Goal: Navigation & Orientation: Find specific page/section

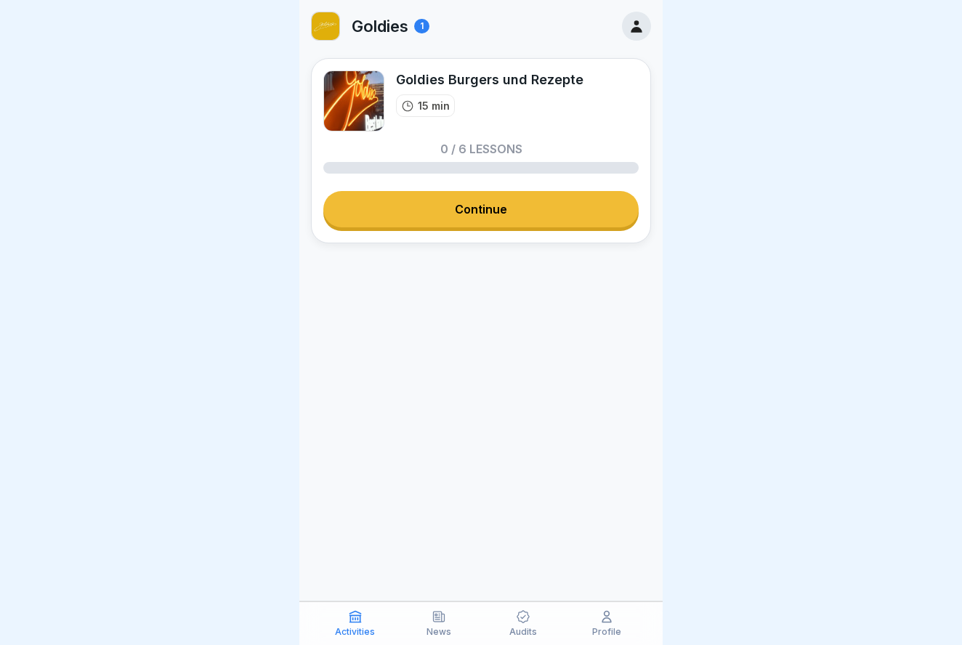
click at [637, 23] on icon at bounding box center [636, 26] width 11 height 12
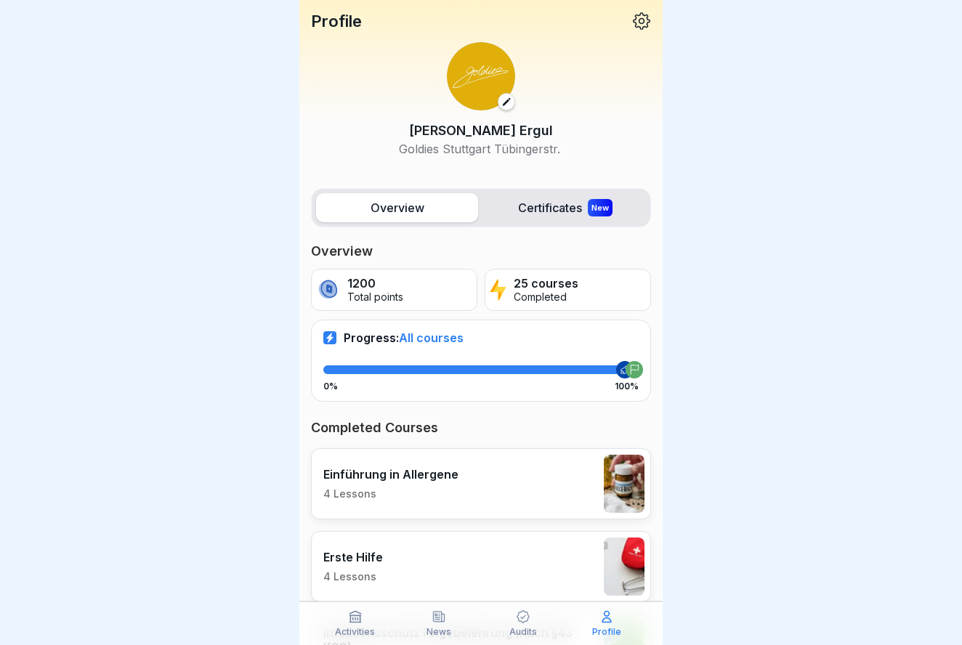
click at [569, 195] on label "Certificates New" at bounding box center [565, 207] width 162 height 29
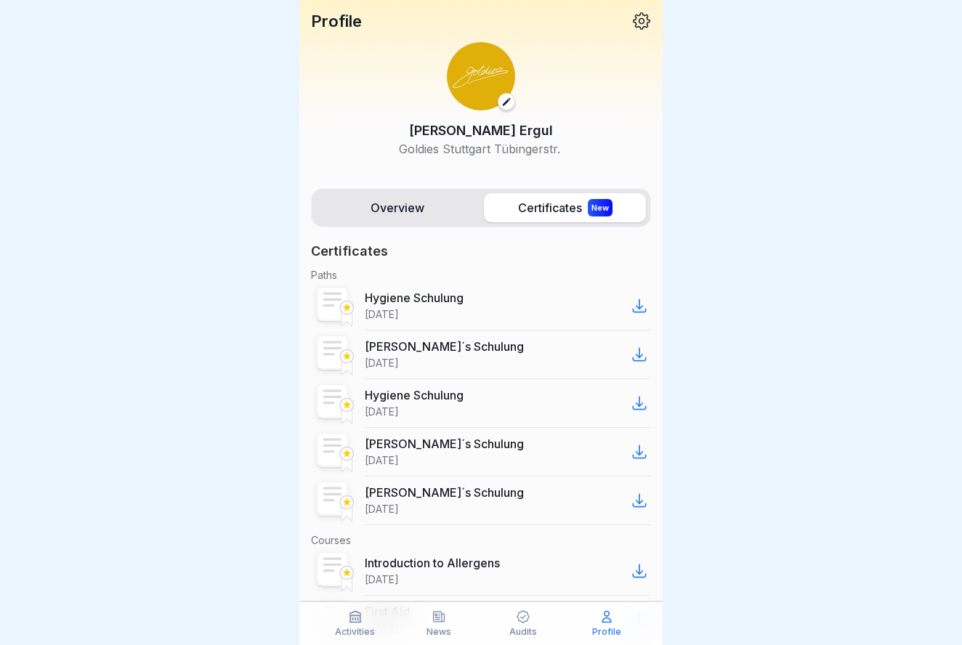
click at [425, 209] on label "Overview" at bounding box center [397, 207] width 162 height 29
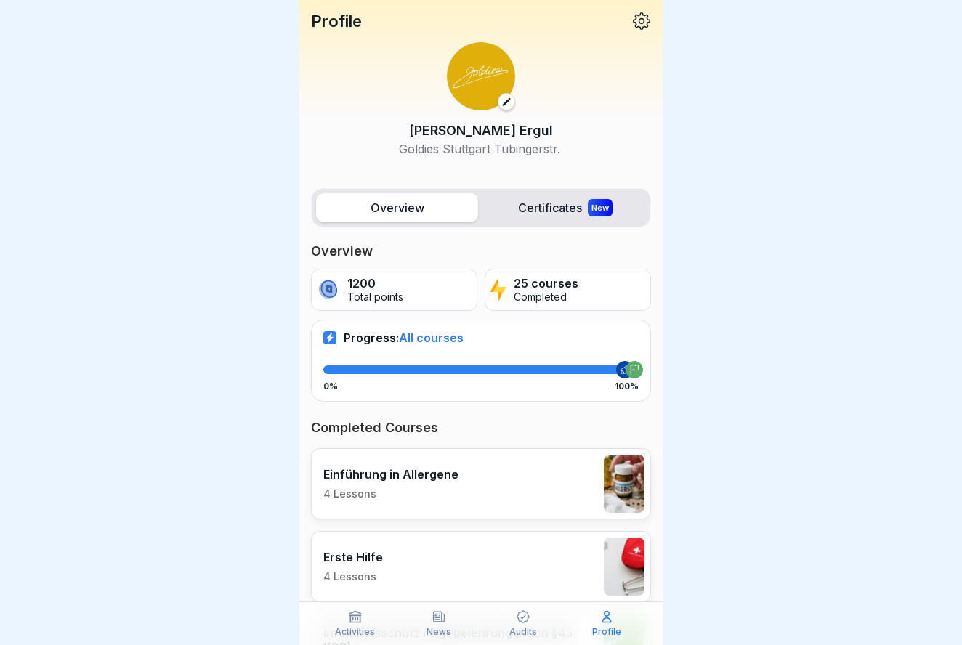
click at [448, 347] on div "Progress: All courses 0% 100%" at bounding box center [481, 360] width 340 height 81
click at [530, 206] on label "Certificates New" at bounding box center [565, 207] width 162 height 29
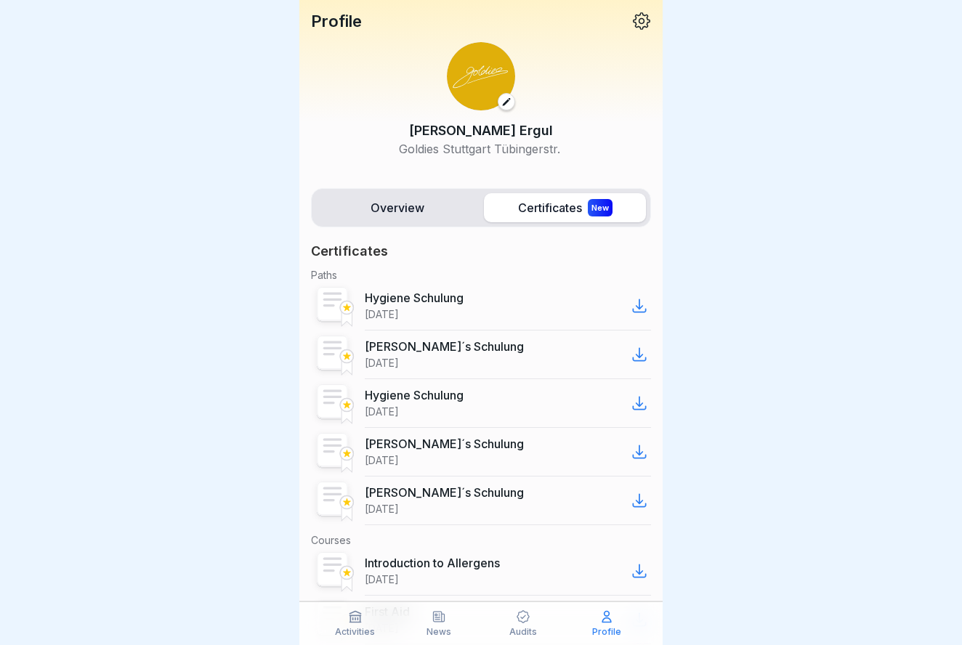
click at [517, 628] on p "Audits" at bounding box center [523, 632] width 28 height 10
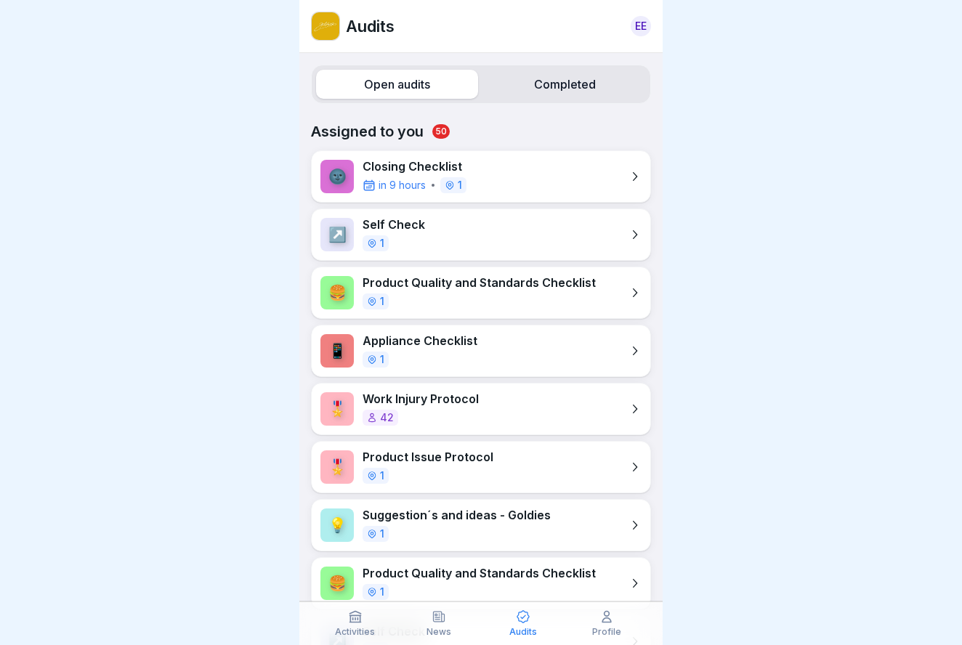
click at [361, 615] on icon at bounding box center [355, 617] width 15 height 15
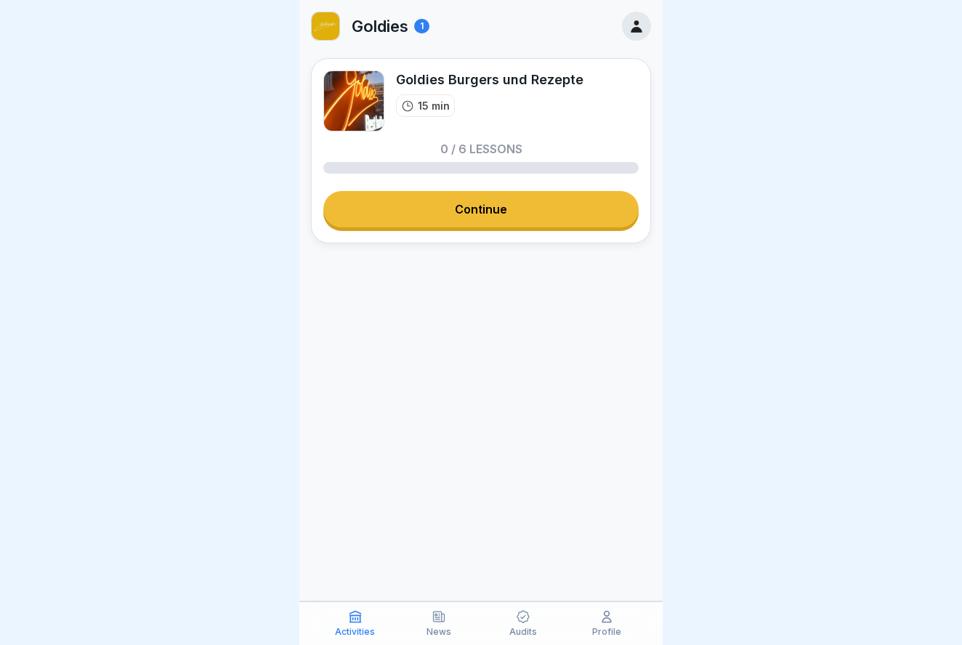
click at [393, 25] on p "Goldies" at bounding box center [380, 26] width 57 height 19
click at [426, 26] on div "1" at bounding box center [421, 26] width 15 height 15
click at [438, 613] on icon at bounding box center [439, 617] width 15 height 15
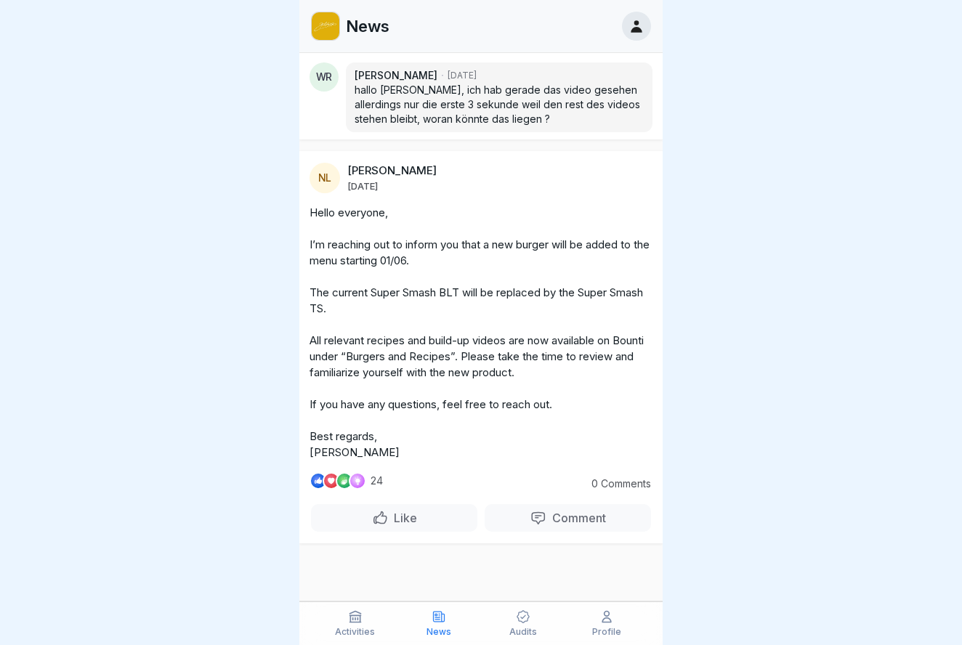
scroll to position [442, 0]
click at [520, 631] on p "Audits" at bounding box center [523, 632] width 28 height 10
